Goal: Information Seeking & Learning: Learn about a topic

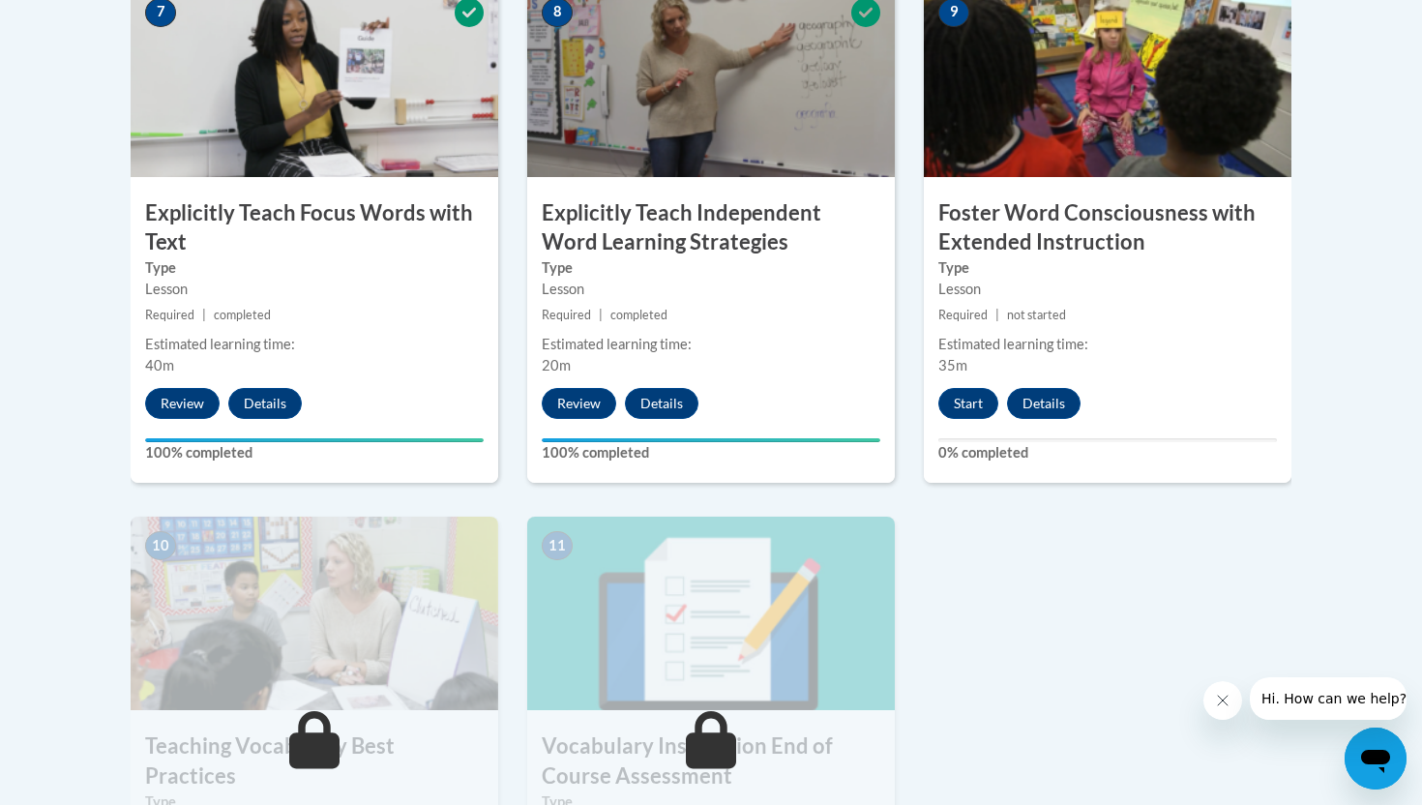
scroll to position [1736, 0]
click at [957, 399] on button "Start" at bounding box center [969, 402] width 60 height 31
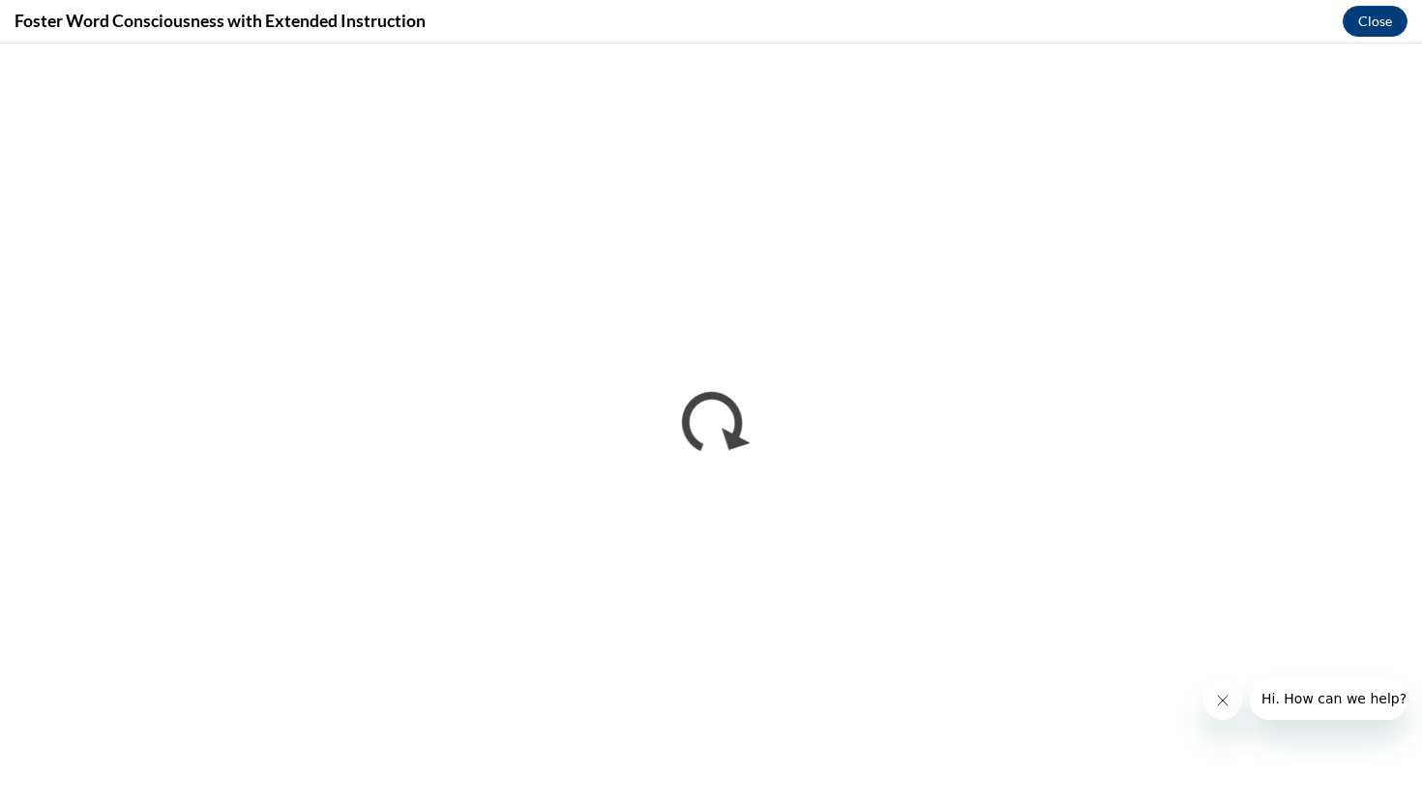
scroll to position [0, 0]
